Goal: Task Accomplishment & Management: Manage account settings

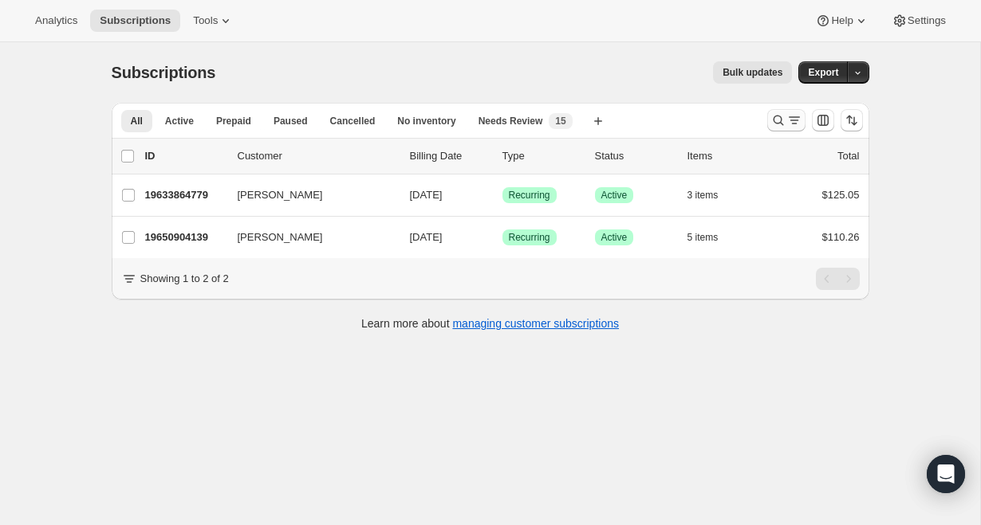
click at [782, 128] on icon "Search and filter results" at bounding box center [778, 120] width 16 height 16
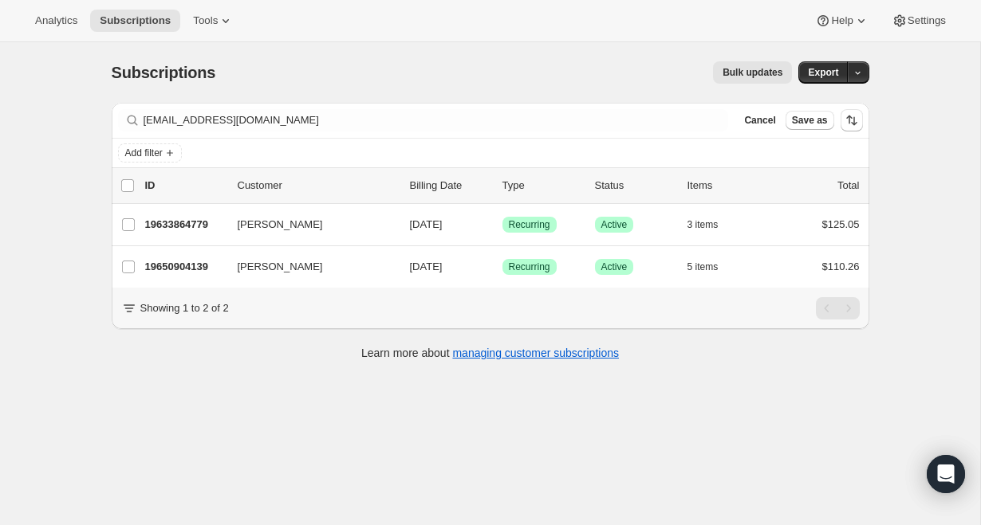
click at [317, 133] on div "Filter subscribers [EMAIL_ADDRESS][DOMAIN_NAME] Clear Cancel Save as" at bounding box center [490, 120] width 757 height 35
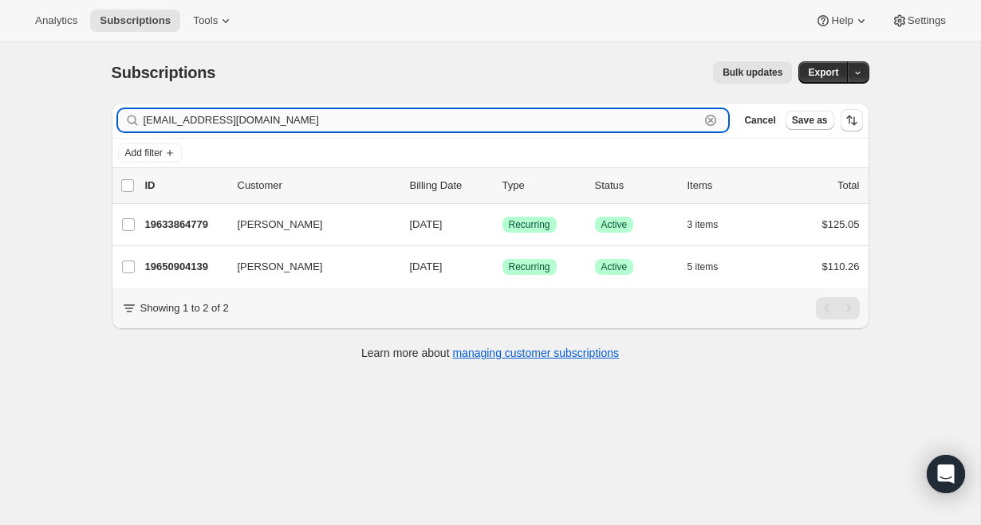
click at [317, 125] on input "[EMAIL_ADDRESS][DOMAIN_NAME]" at bounding box center [422, 120] width 556 height 22
paste input "[EMAIL_ADDRESS]"
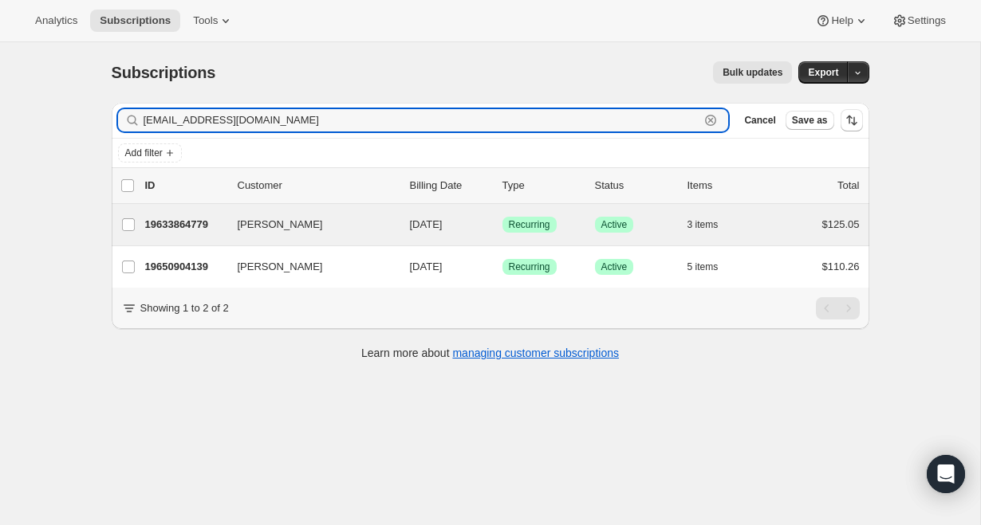
type input "[EMAIL_ADDRESS][DOMAIN_NAME]"
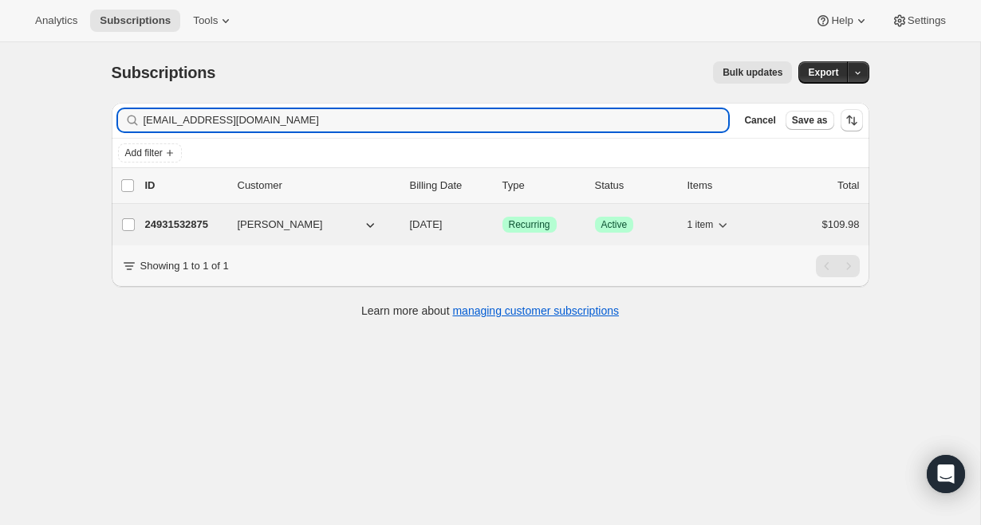
click at [200, 222] on p "24931532875" at bounding box center [185, 225] width 80 height 16
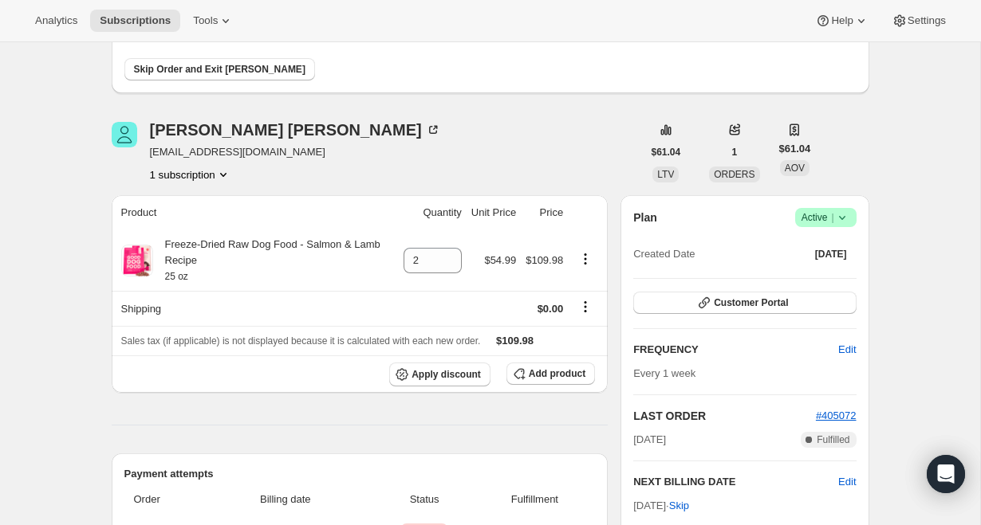
scroll to position [218, 0]
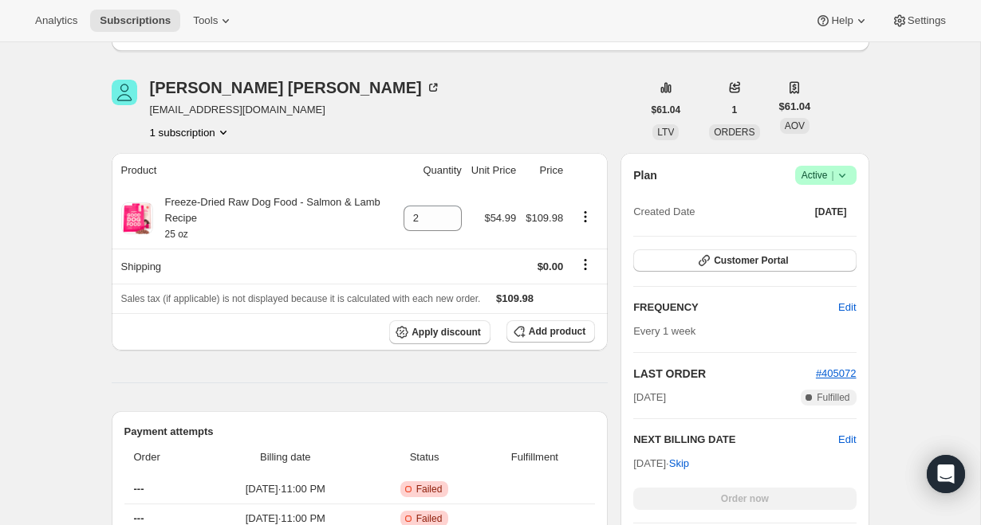
click at [847, 186] on div "Plan Success Active | Created Date [DATE]" at bounding box center [744, 194] width 222 height 57
click at [846, 182] on icon at bounding box center [842, 175] width 16 height 16
click at [846, 222] on button "Cancel subscription" at bounding box center [819, 234] width 100 height 26
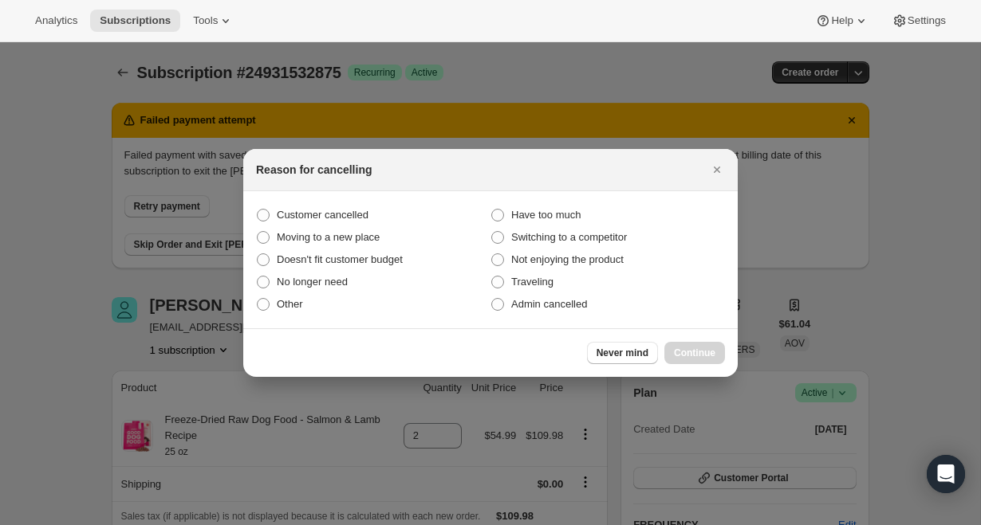
scroll to position [0, 0]
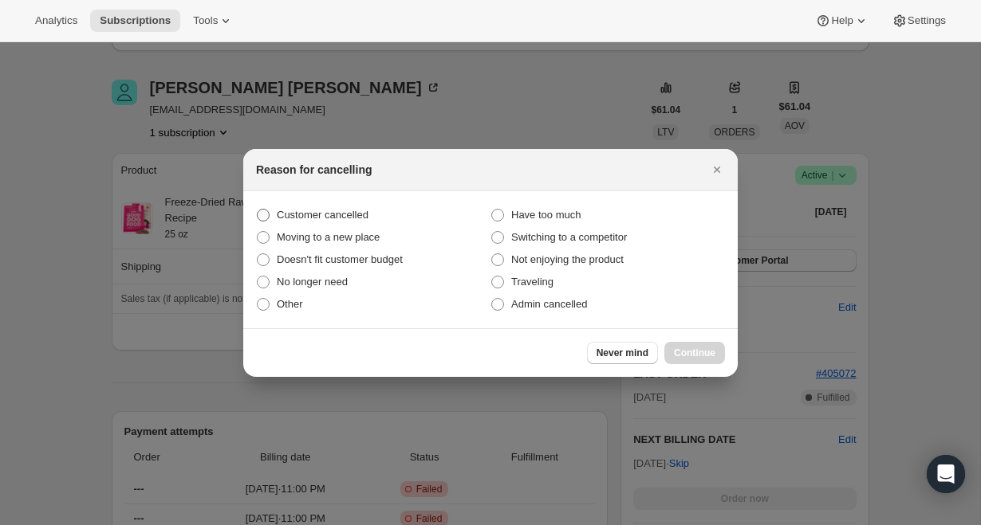
click at [289, 221] on span "Customer cancelled" at bounding box center [323, 215] width 92 height 16
click at [258, 210] on input "Customer cancelled" at bounding box center [257, 209] width 1 height 1
radio input "true"
click at [690, 354] on span "Continue" at bounding box center [694, 353] width 41 height 13
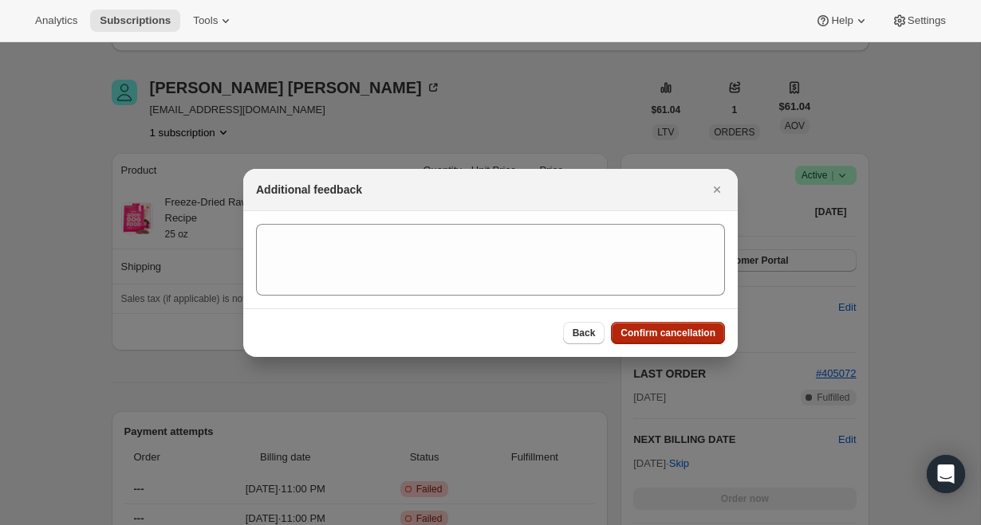
click at [675, 335] on span "Confirm cancellation" at bounding box center [667, 333] width 95 height 13
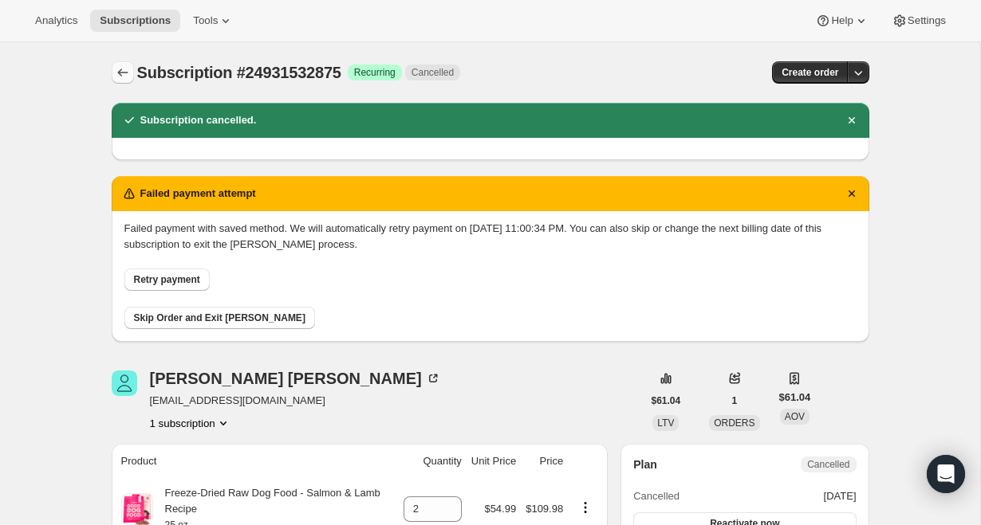
click at [112, 68] on button "Subscriptions" at bounding box center [123, 72] width 22 height 22
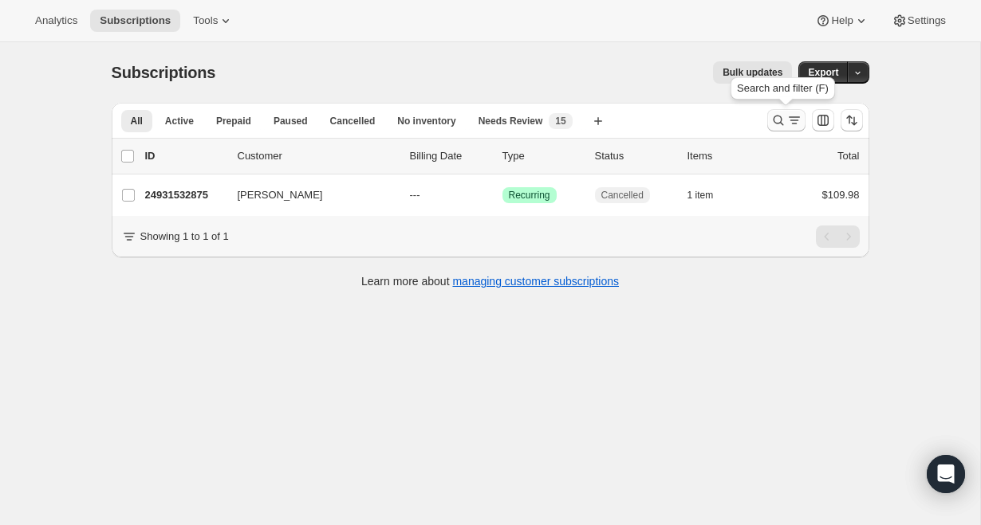
click at [788, 116] on icon "Search and filter results" at bounding box center [794, 120] width 16 height 16
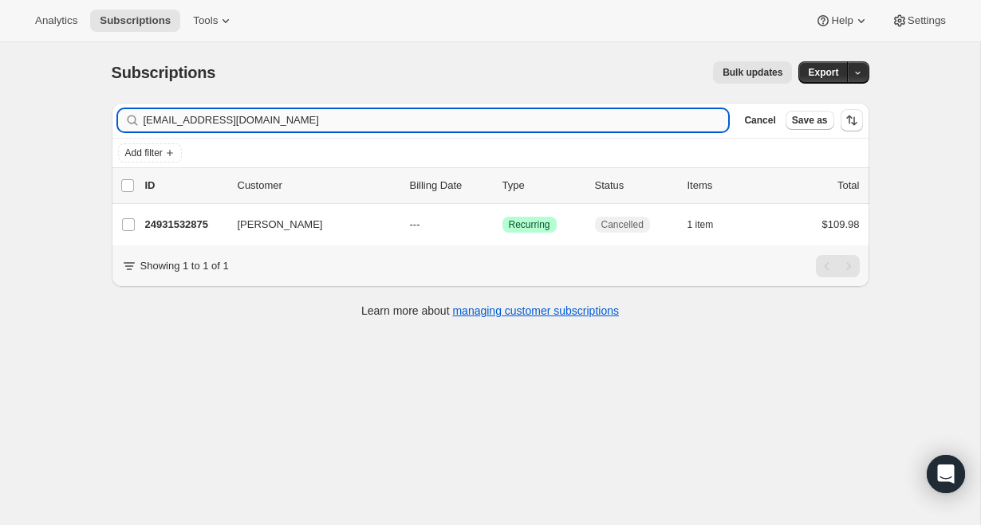
click at [398, 118] on input "[EMAIL_ADDRESS][DOMAIN_NAME]" at bounding box center [436, 120] width 585 height 22
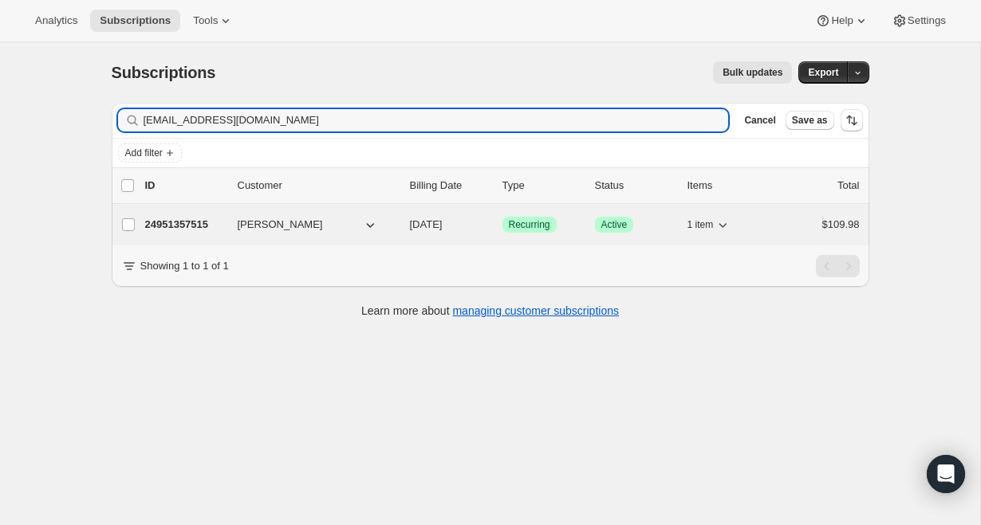
type input "[EMAIL_ADDRESS][DOMAIN_NAME]"
click at [187, 231] on p "24951357515" at bounding box center [185, 225] width 80 height 16
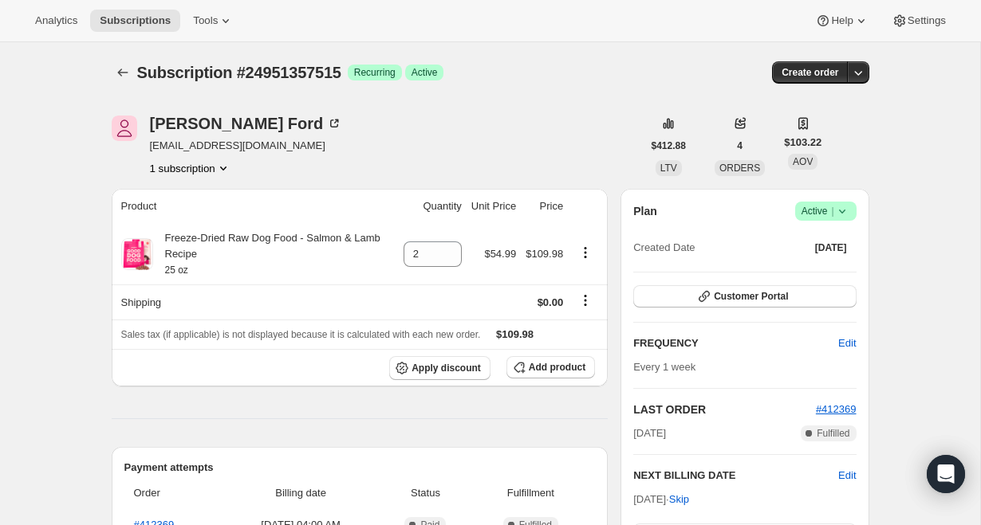
click at [843, 213] on icon at bounding box center [842, 211] width 16 height 16
click at [843, 268] on span "Cancel subscription" at bounding box center [819, 270] width 90 height 12
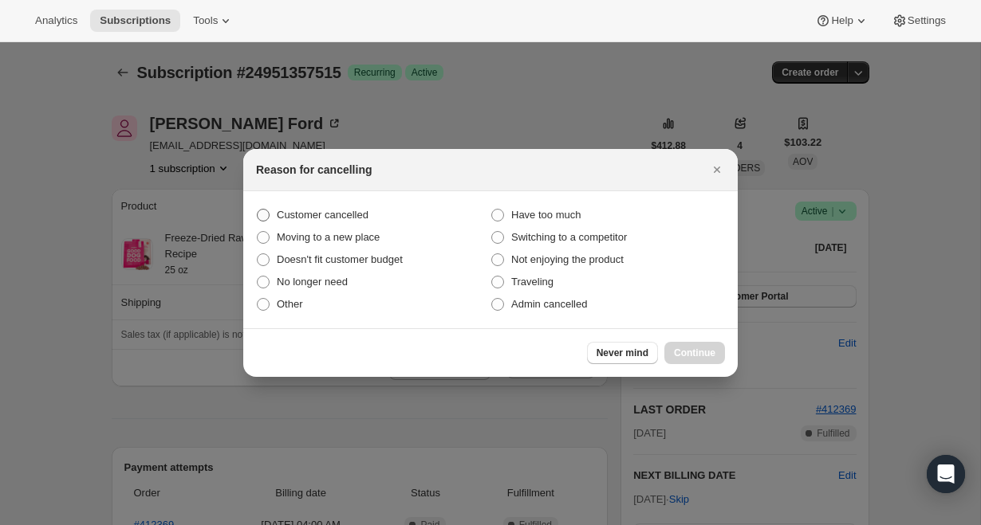
click at [331, 214] on span "Customer cancelled" at bounding box center [323, 215] width 92 height 12
click at [258, 210] on input "Customer cancelled" at bounding box center [257, 209] width 1 height 1
radio input "true"
click at [698, 352] on span "Continue" at bounding box center [694, 353] width 41 height 13
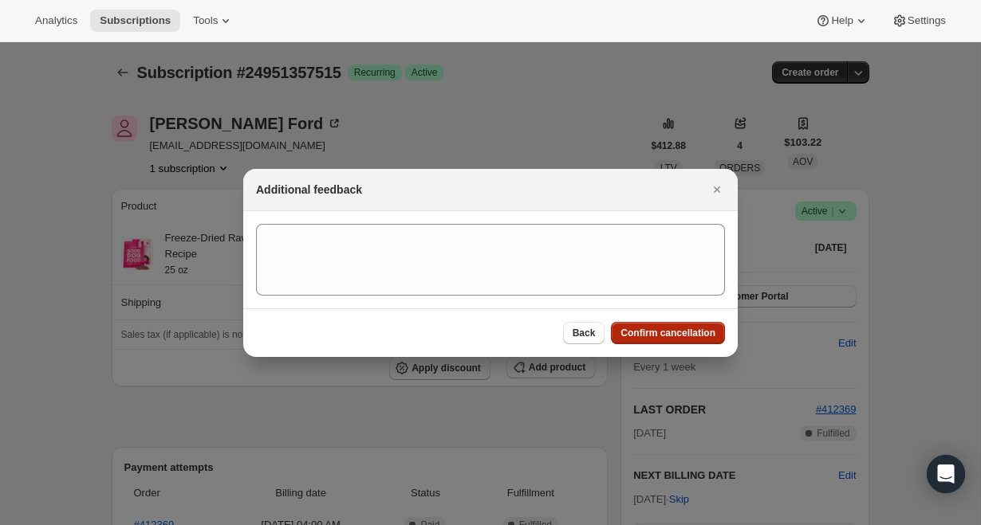
click at [669, 327] on span "Confirm cancellation" at bounding box center [667, 333] width 95 height 13
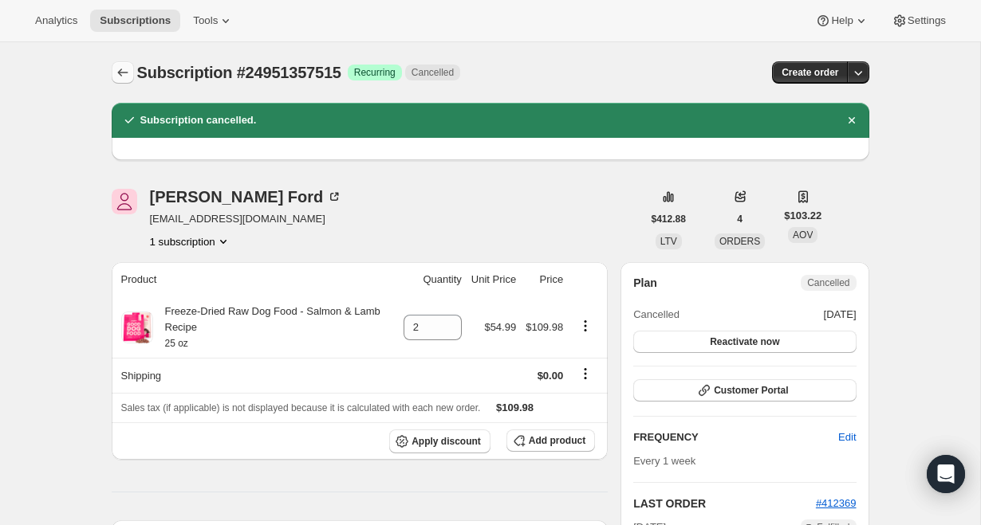
click at [116, 66] on icon "Subscriptions" at bounding box center [123, 73] width 16 height 16
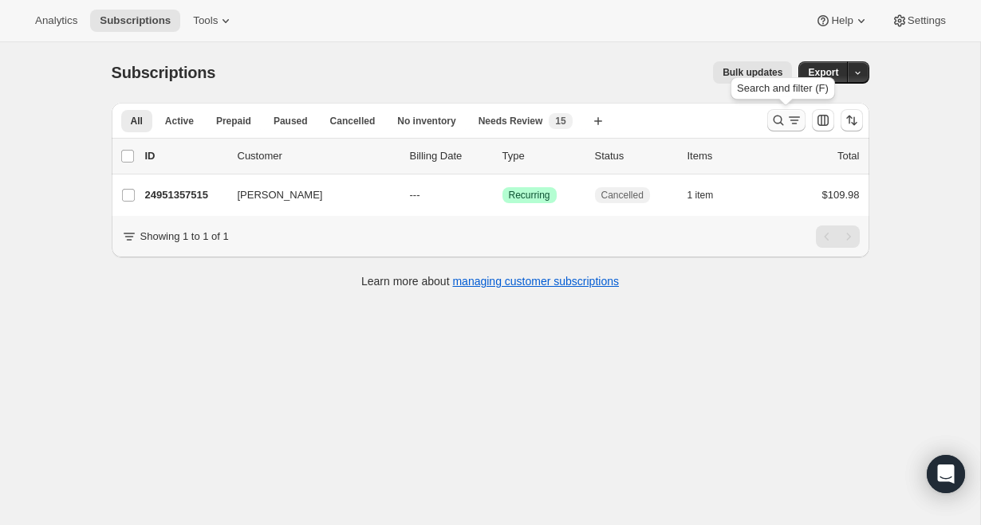
click at [787, 127] on icon "Search and filter results" at bounding box center [794, 120] width 16 height 16
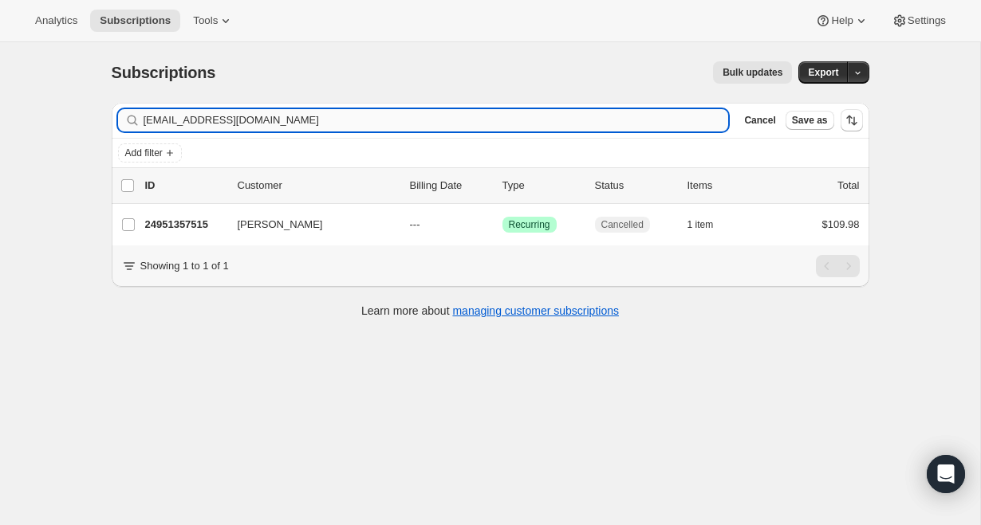
click at [367, 124] on input "[EMAIL_ADDRESS][DOMAIN_NAME]" at bounding box center [436, 120] width 585 height 22
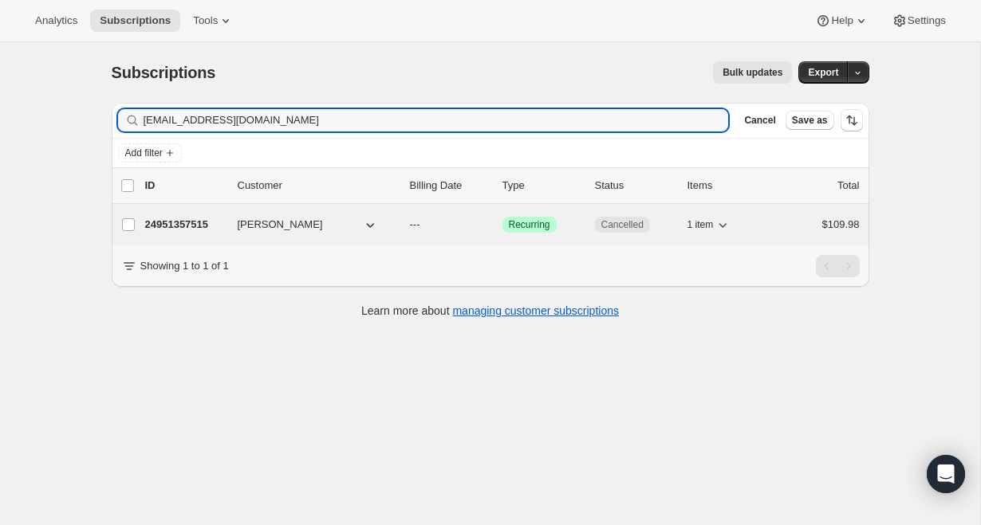
type input "[EMAIL_ADDRESS][DOMAIN_NAME]"
click at [209, 222] on p "24614535243" at bounding box center [185, 225] width 80 height 16
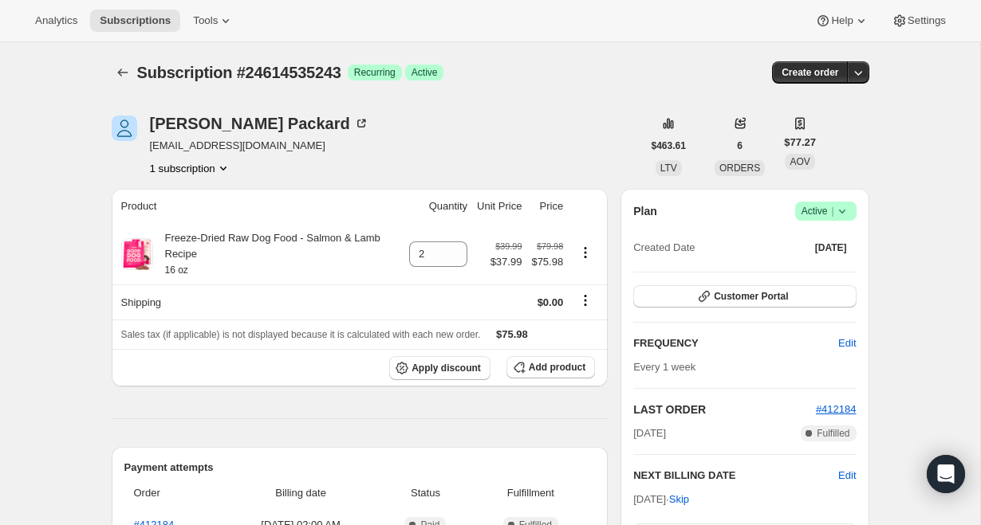
click at [836, 218] on icon at bounding box center [842, 211] width 16 height 16
click at [841, 269] on span "Cancel subscription" at bounding box center [819, 270] width 90 height 12
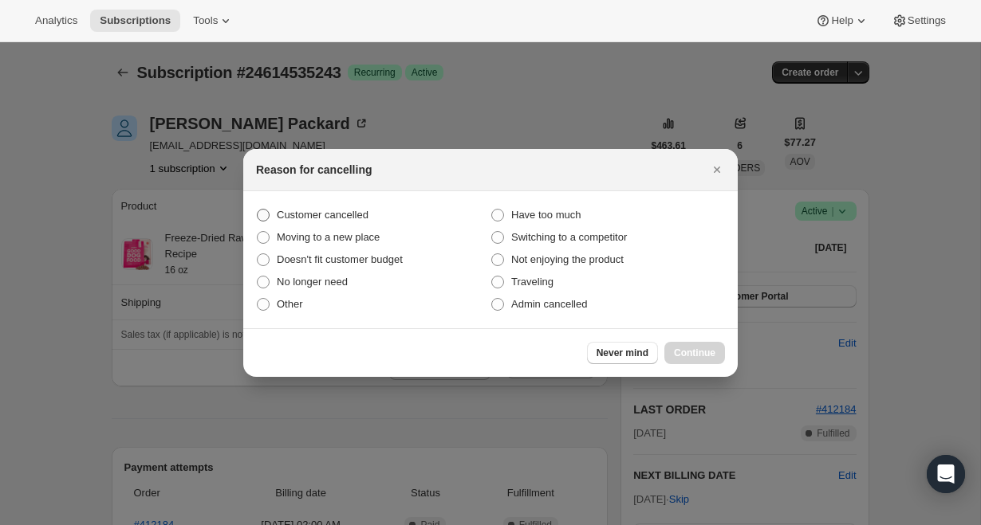
click at [380, 216] on label "Customer cancelled" at bounding box center [373, 215] width 234 height 22
click at [258, 210] on input "Customer cancelled" at bounding box center [257, 209] width 1 height 1
radio input "true"
click at [692, 355] on span "Continue" at bounding box center [694, 353] width 41 height 13
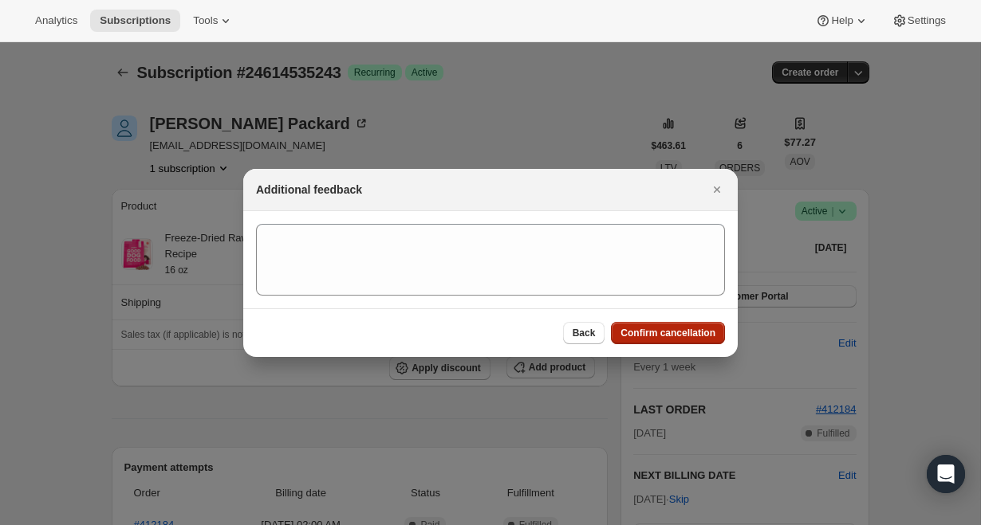
click at [713, 334] on span "Confirm cancellation" at bounding box center [667, 333] width 95 height 13
